Goal: Information Seeking & Learning: Learn about a topic

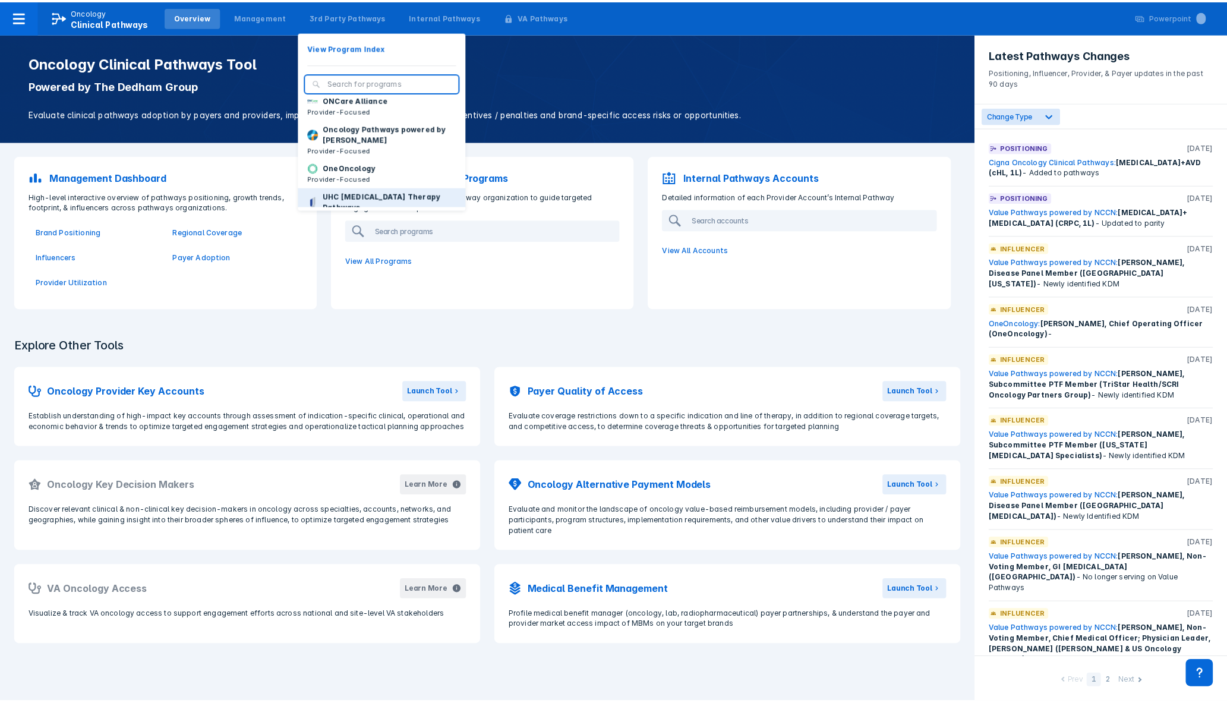
scroll to position [179, 0]
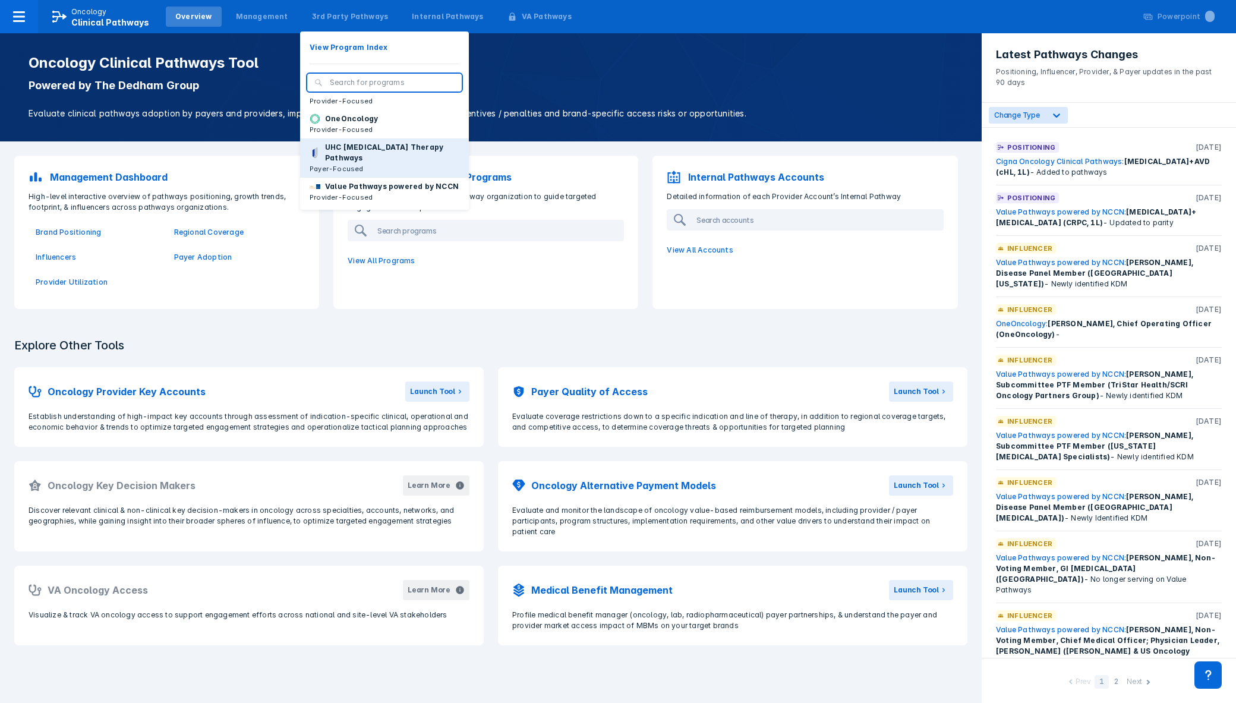
click at [365, 151] on p "UHC [MEDICAL_DATA] Therapy Pathways" at bounding box center [392, 152] width 134 height 21
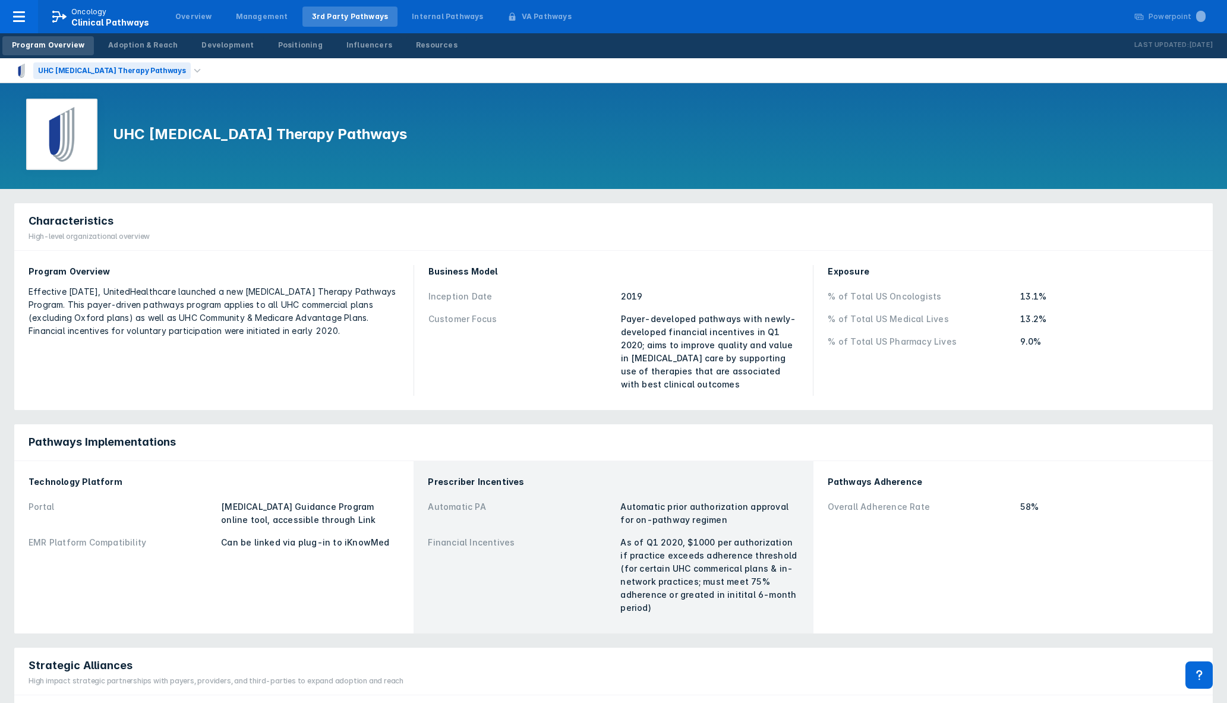
click at [113, 74] on div "UHC [MEDICAL_DATA] Therapy Pathways" at bounding box center [112, 70] width 158 height 17
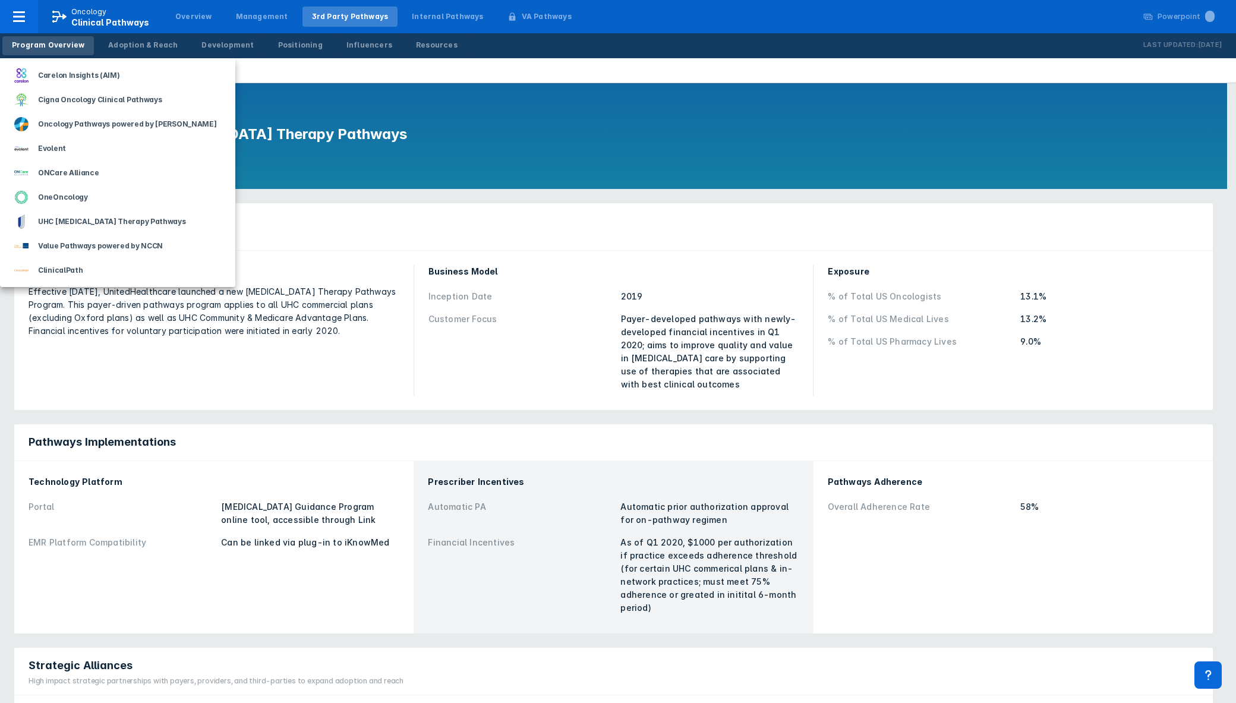
click at [358, 109] on div at bounding box center [618, 351] width 1236 height 703
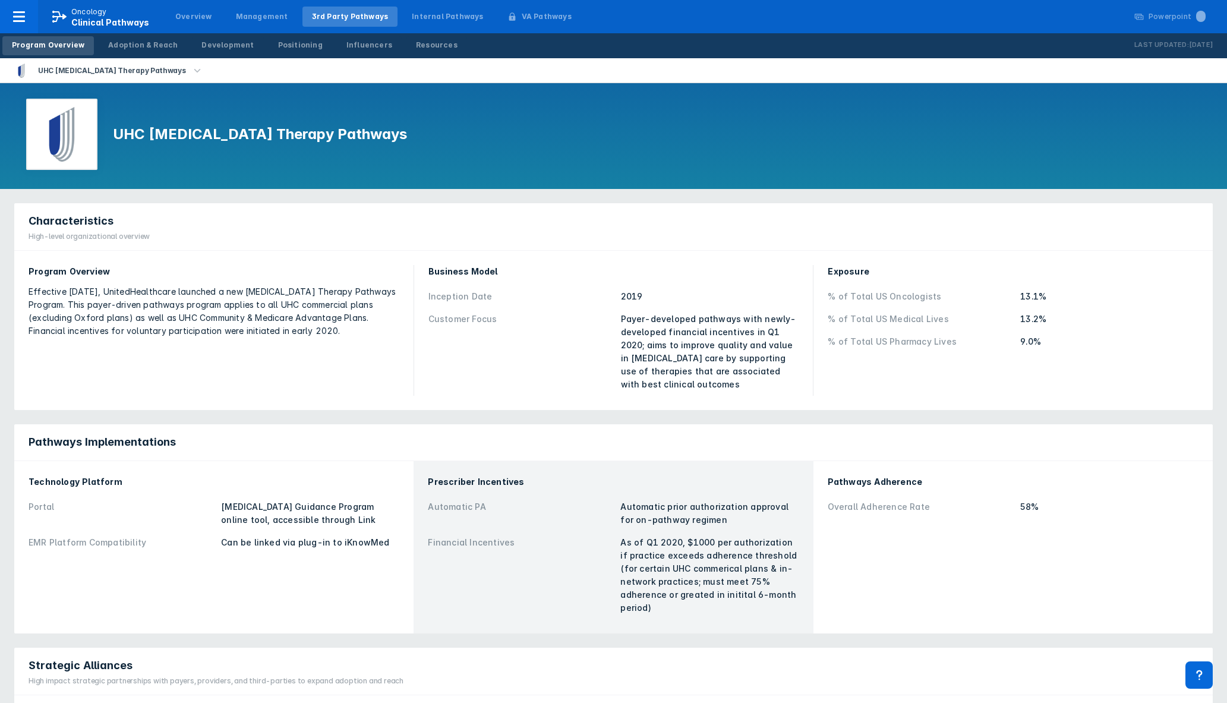
click at [119, 46] on div "Adoption & Reach" at bounding box center [143, 45] width 70 height 11
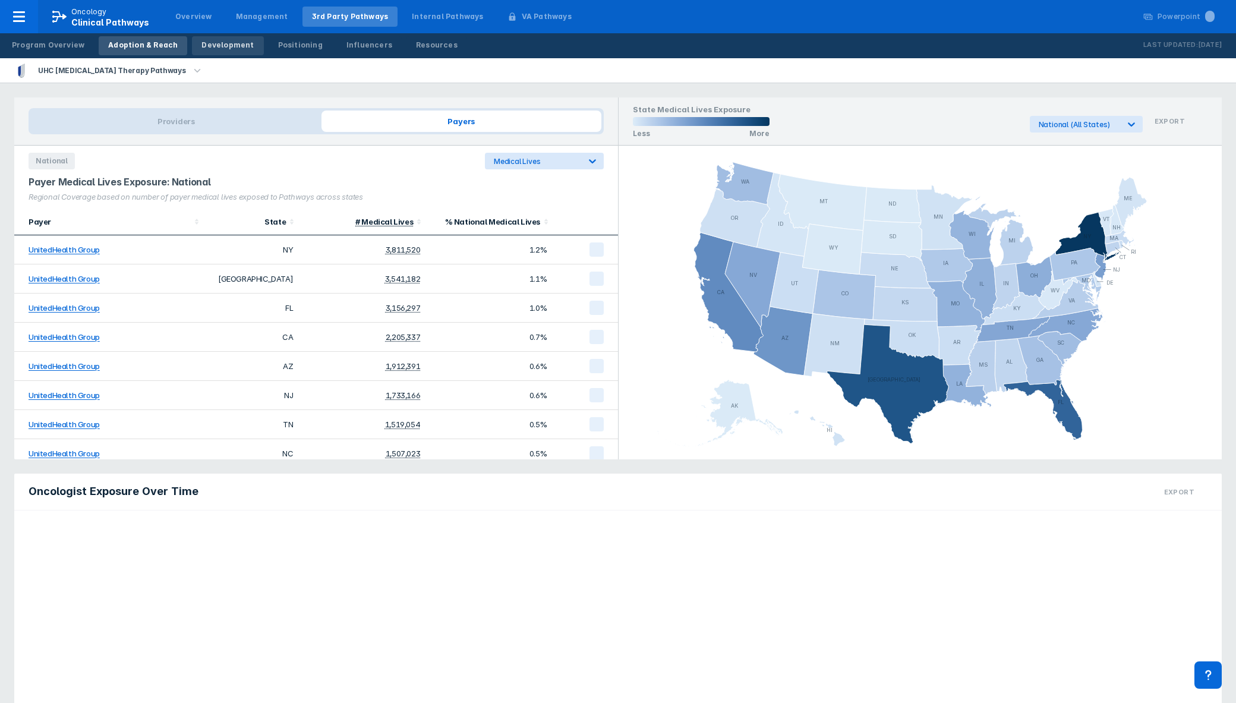
click at [228, 48] on div "Development" at bounding box center [227, 45] width 52 height 11
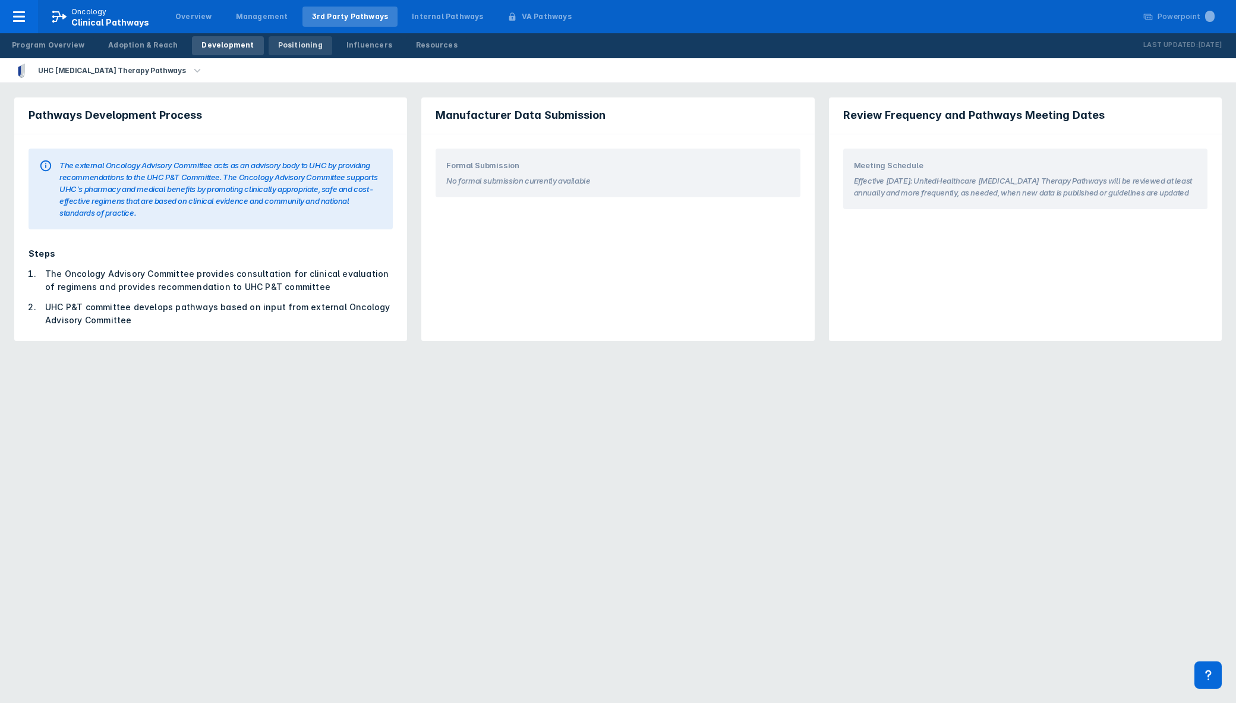
click at [294, 43] on div "Positioning" at bounding box center [300, 45] width 45 height 11
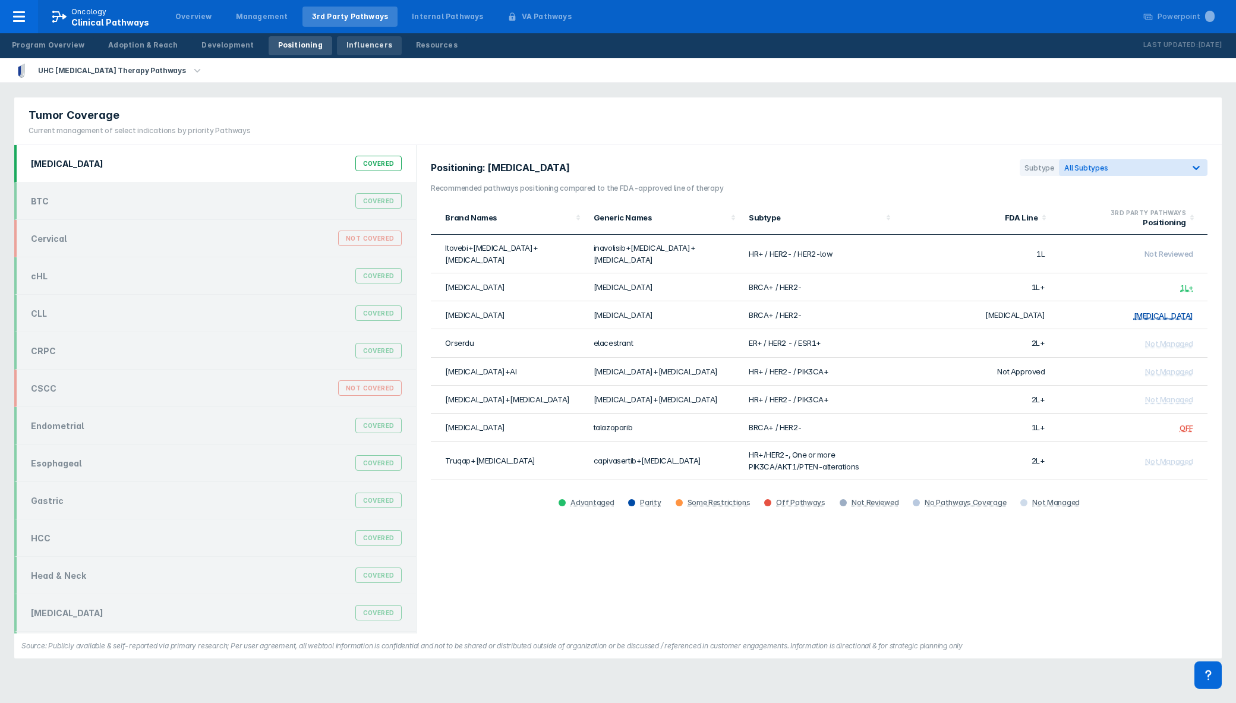
click at [353, 39] on link "Influencers" at bounding box center [369, 45] width 65 height 19
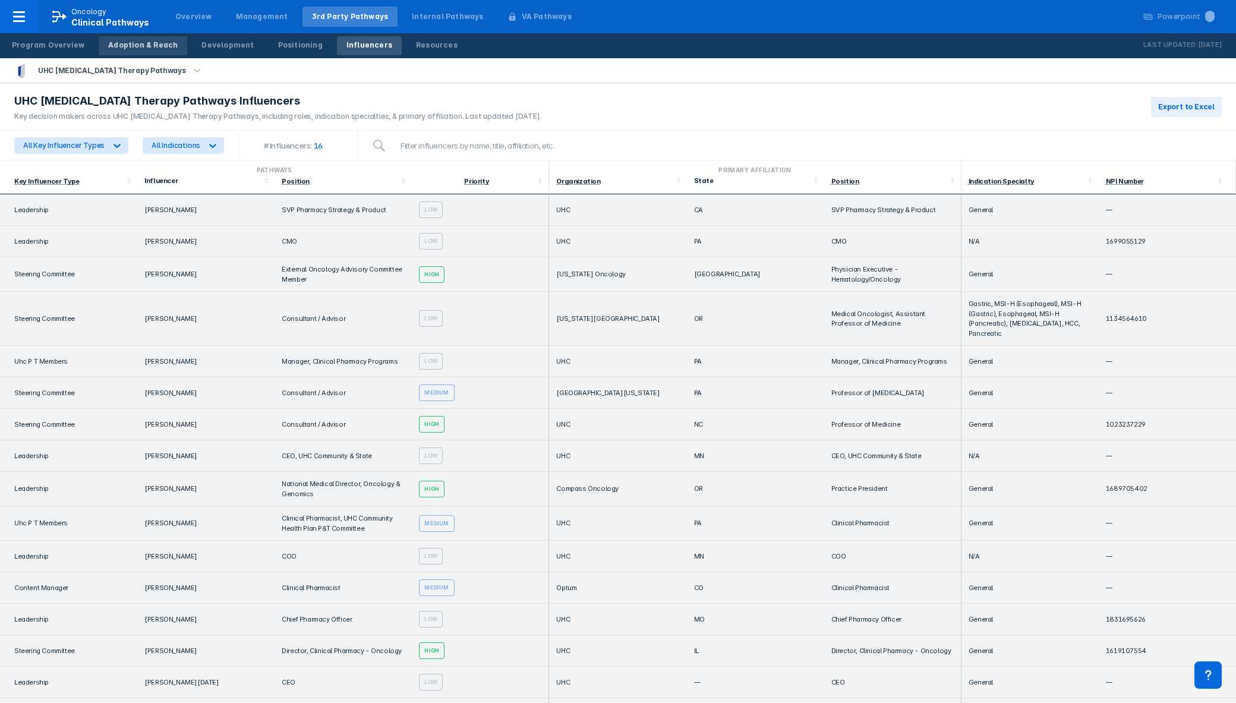
click at [145, 48] on div "Adoption & Reach" at bounding box center [143, 45] width 70 height 11
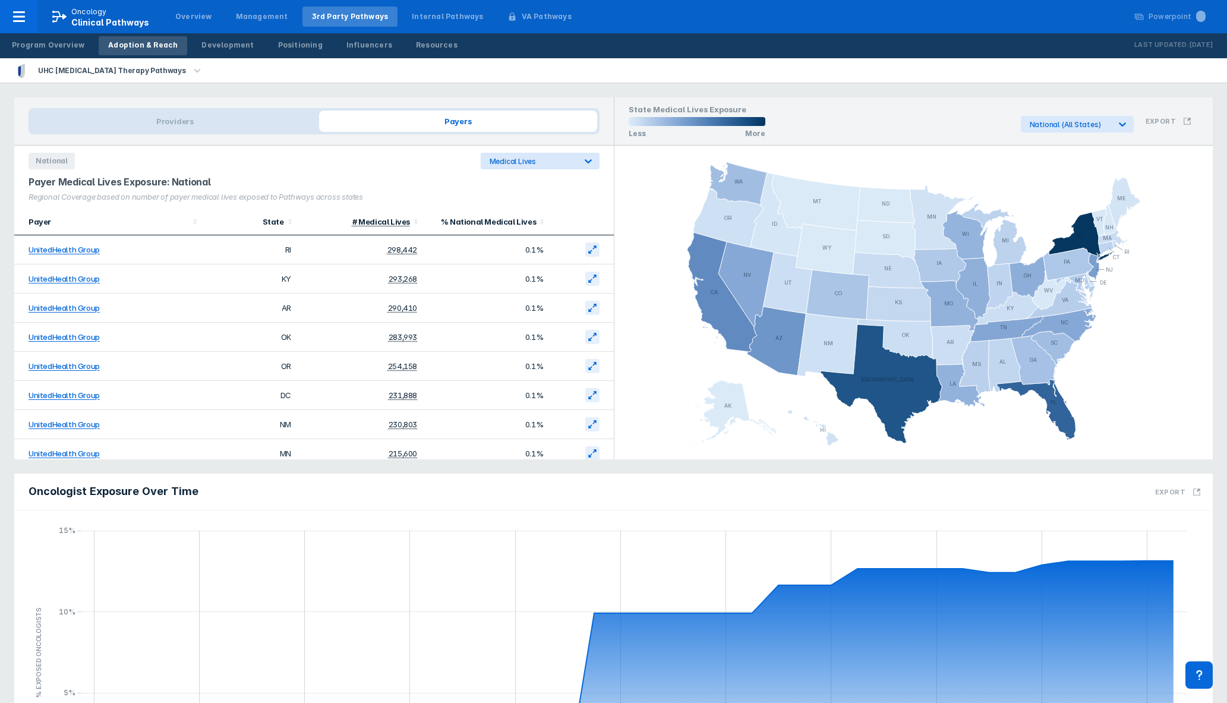
scroll to position [961, 0]
click at [201, 119] on span "Providers" at bounding box center [175, 121] width 288 height 21
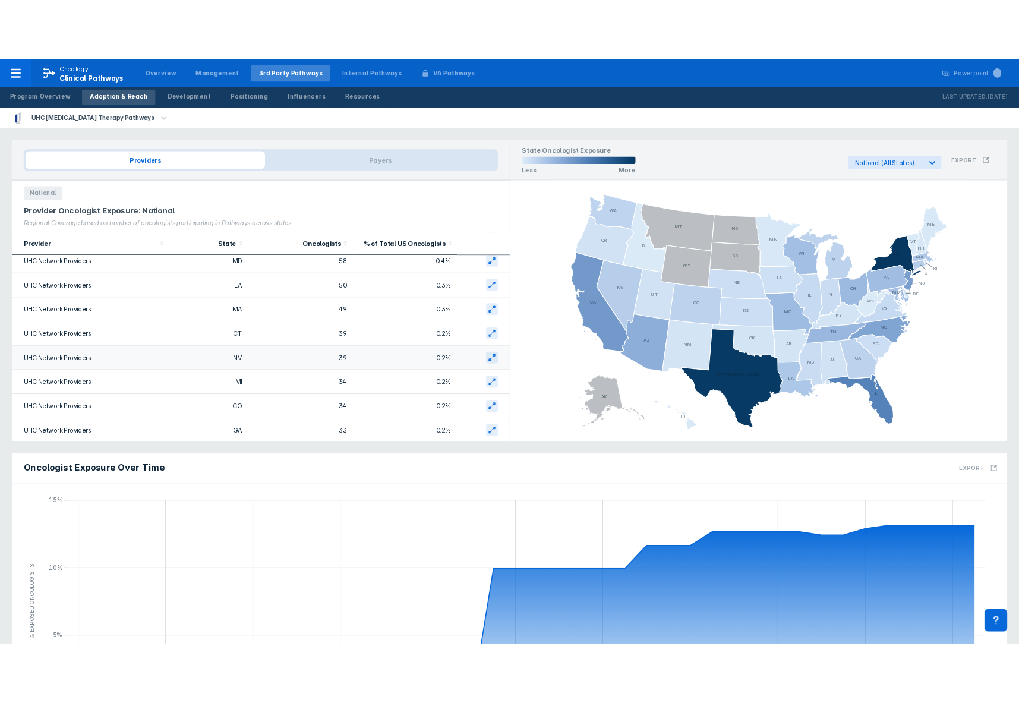
scroll to position [0, 0]
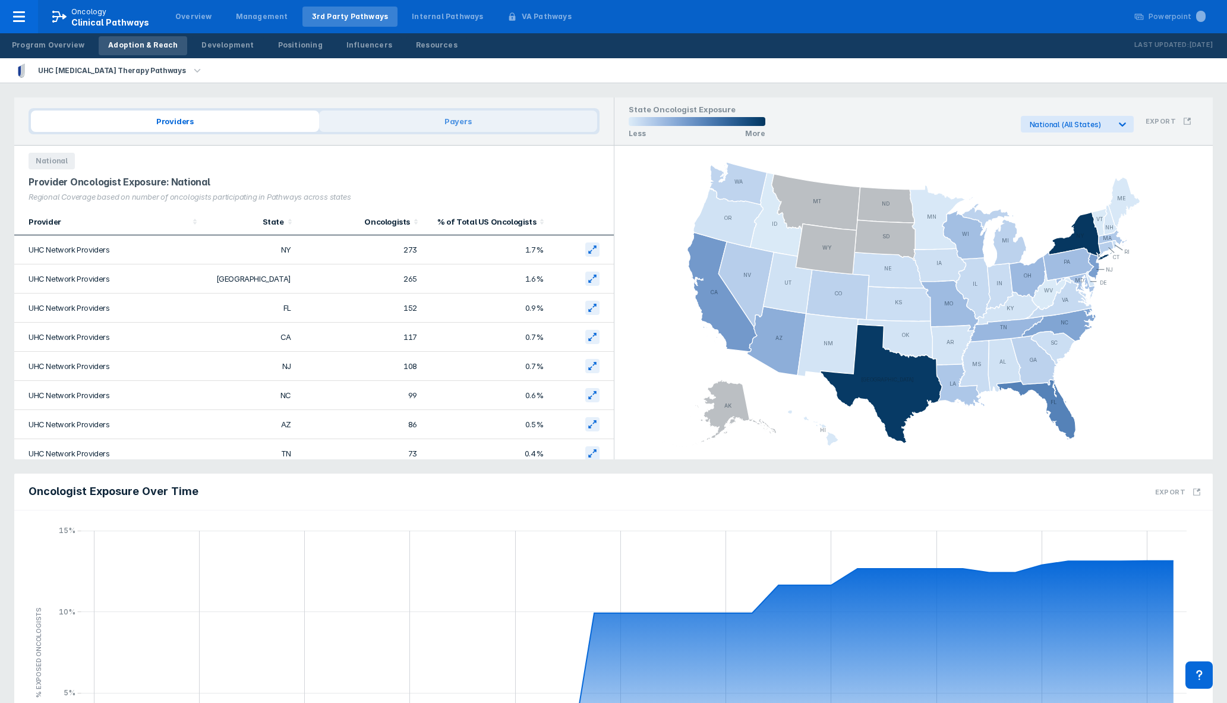
click at [411, 111] on span "Payers" at bounding box center [458, 121] width 278 height 21
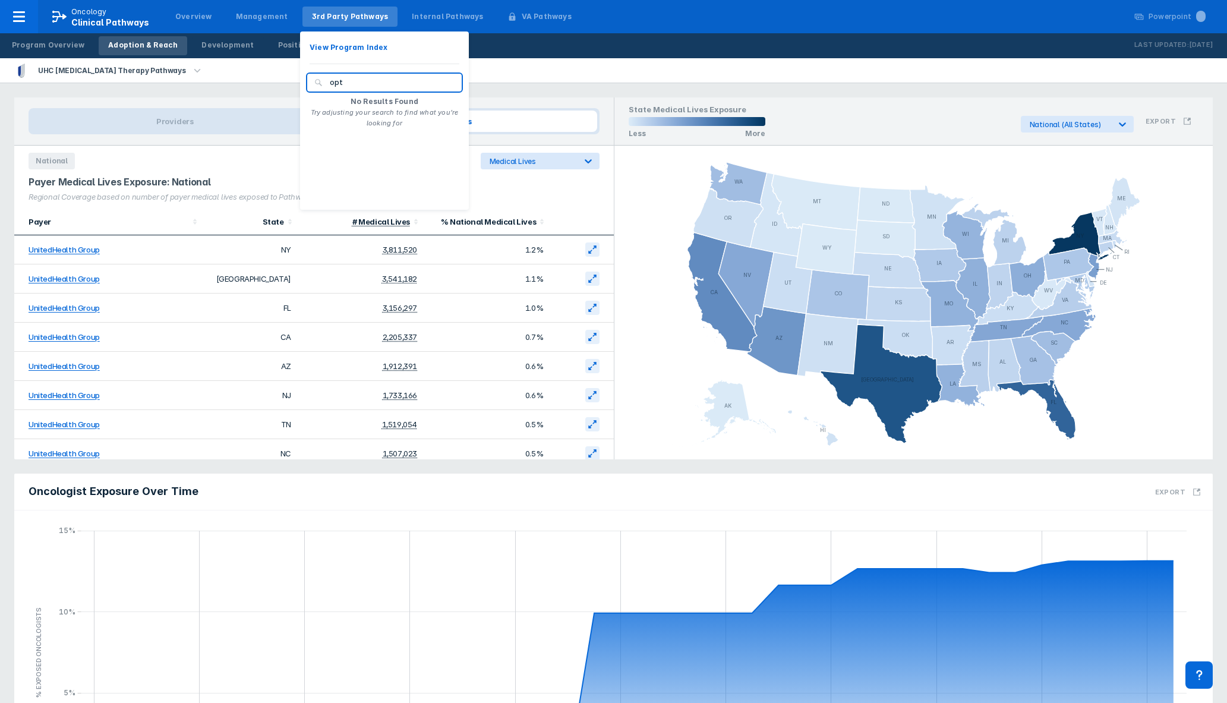
type input "optu"
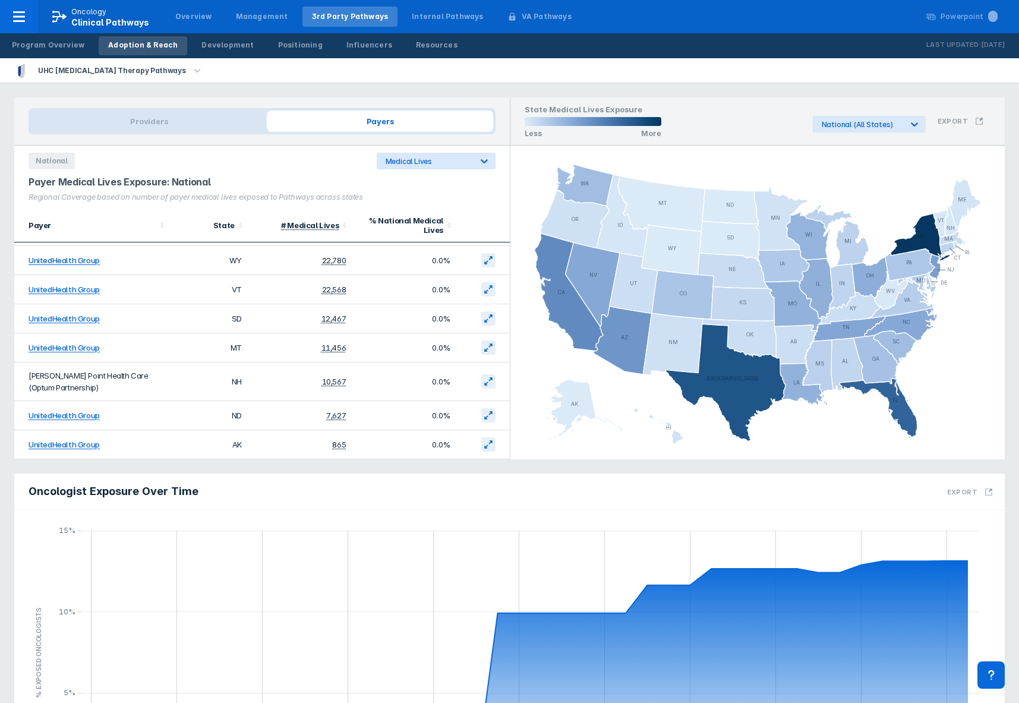
scroll to position [533, 0]
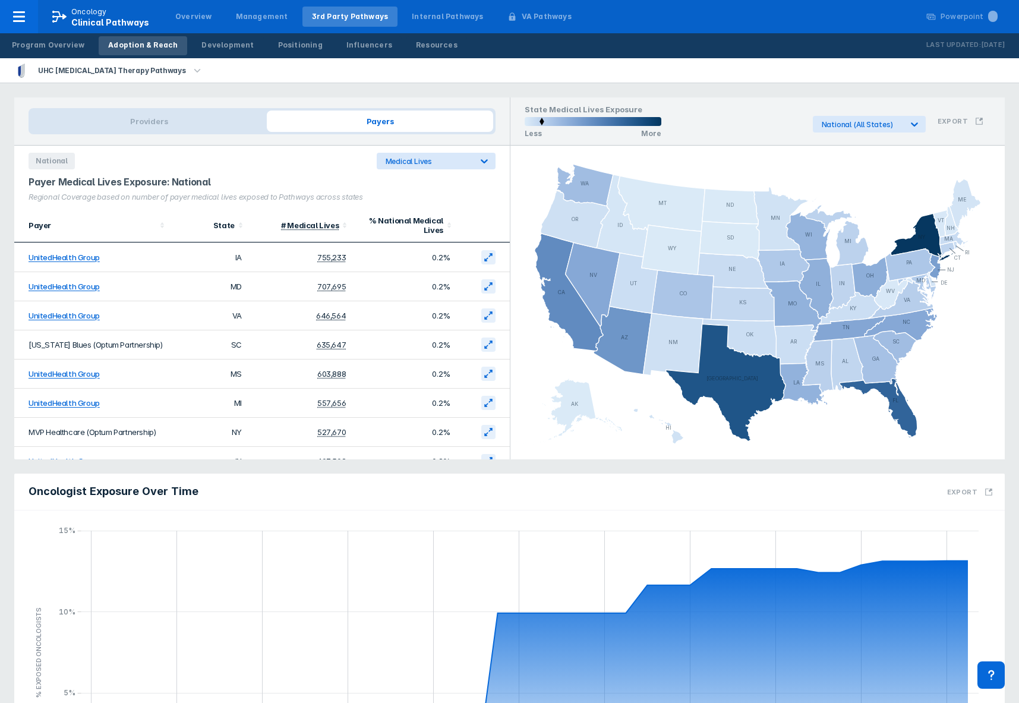
drag, startPoint x: 791, startPoint y: 101, endPoint x: 784, endPoint y: 101, distance: 7.1
click at [791, 101] on div "State Medical Lives Exposure Less More National (All States) Export" at bounding box center [758, 121] width 495 height 48
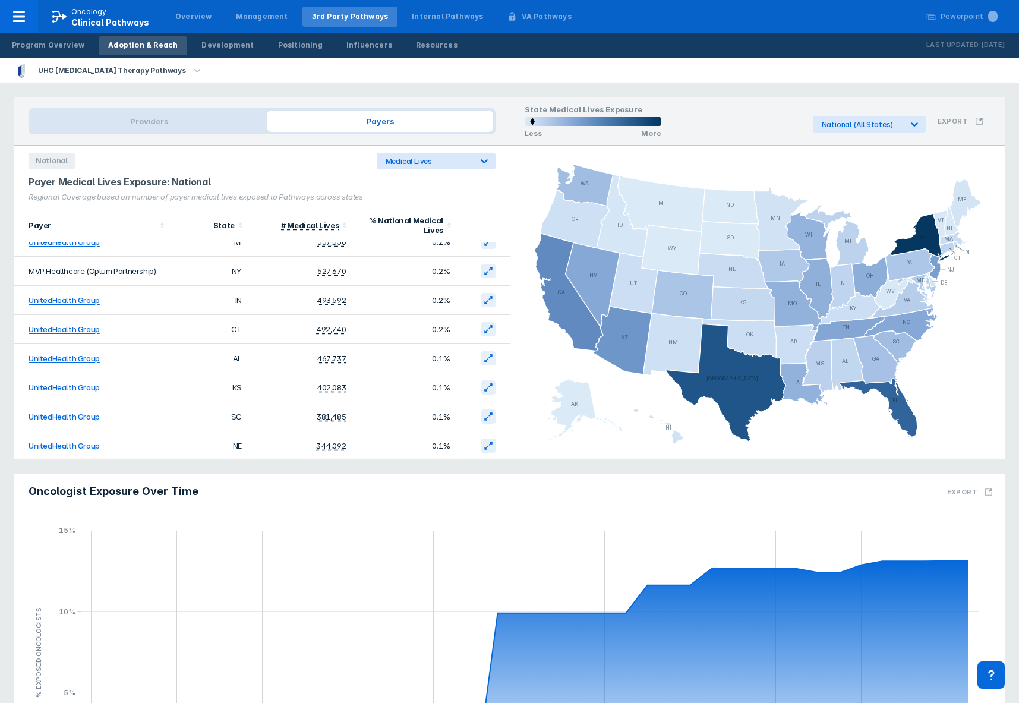
scroll to position [771, 0]
